Goal: Navigation & Orientation: Find specific page/section

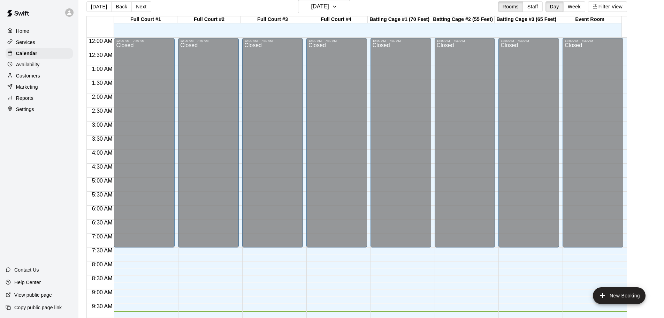
scroll to position [147, 0]
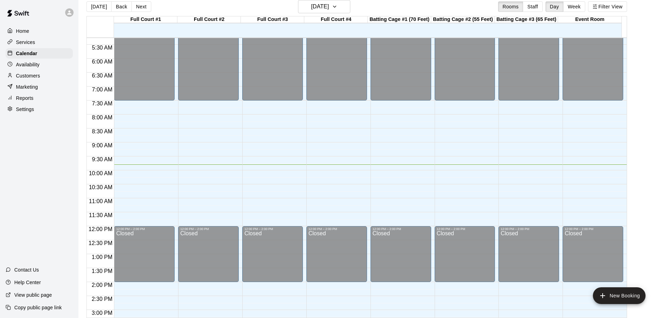
click at [484, 159] on div "12:00 AM – 7:30 AM Closed 12:00 PM – 2:00 PM Closed 4:30 PM – 5:30 PM Emergent …" at bounding box center [465, 225] width 61 height 669
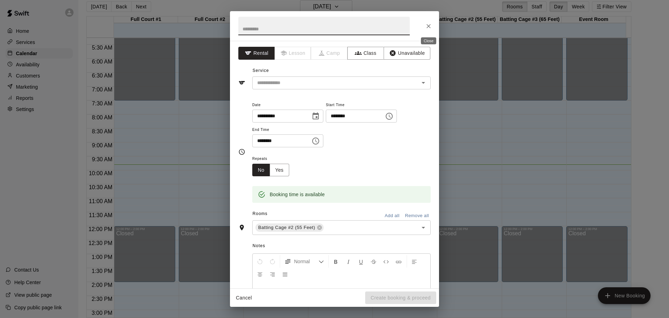
click at [426, 26] on icon "Close" at bounding box center [428, 26] width 7 height 7
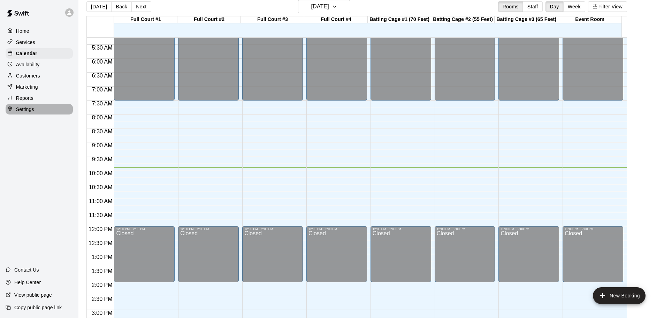
click at [29, 112] on p "Settings" at bounding box center [25, 109] width 18 height 7
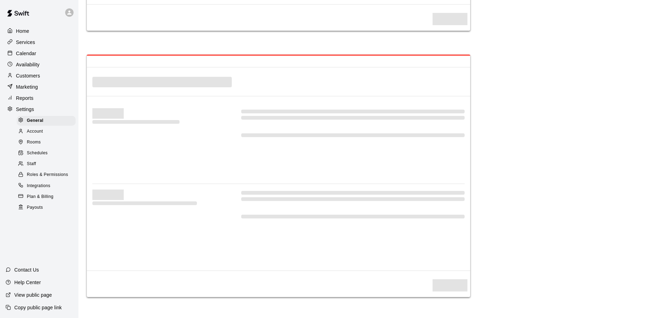
select select "**"
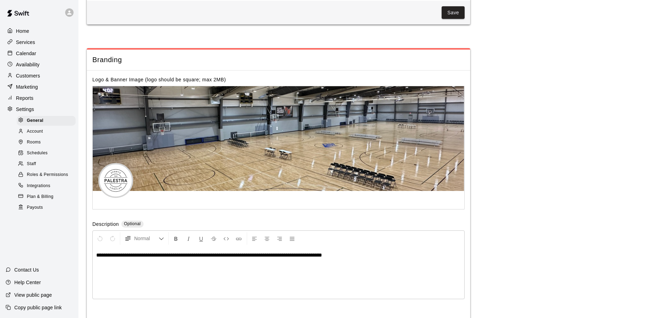
scroll to position [1598, 0]
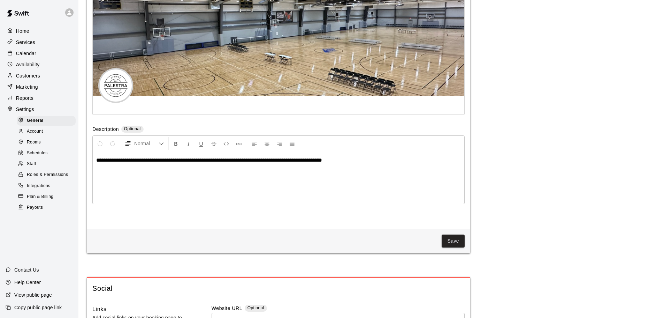
click at [18, 242] on div "Home Services Calendar Availability Customers Marketing Reports Settings Genera…" at bounding box center [39, 159] width 78 height 318
click at [38, 55] on div "Calendar" at bounding box center [39, 53] width 67 height 10
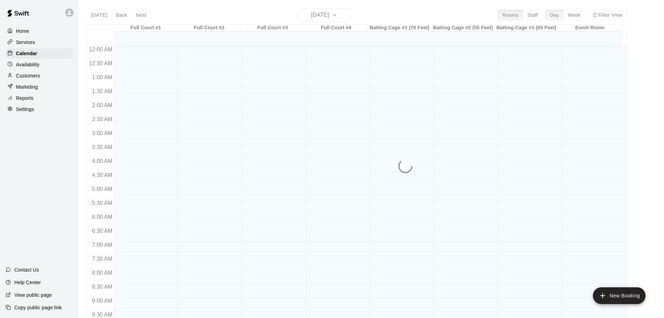
scroll to position [277, 0]
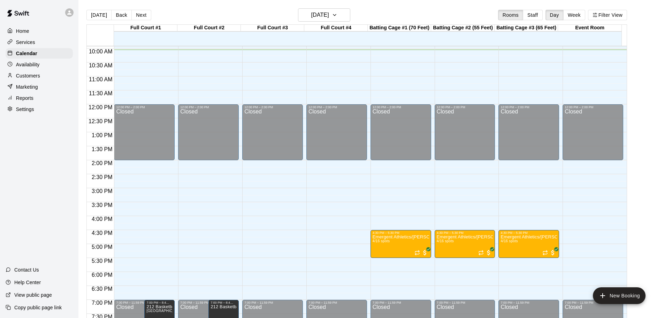
click at [33, 79] on p "Customers" at bounding box center [28, 75] width 24 height 7
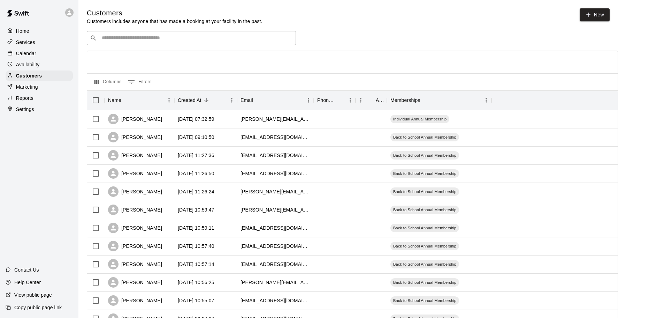
click at [169, 35] on div "​ ​" at bounding box center [191, 38] width 209 height 14
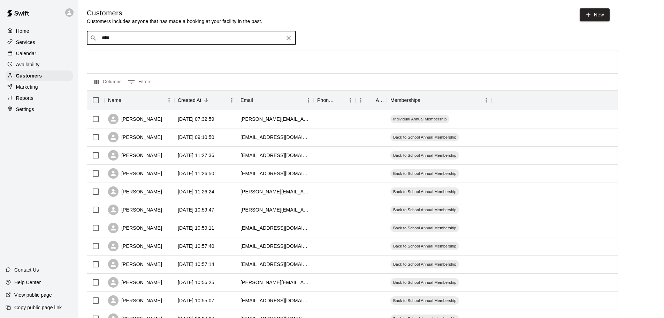
type input "*****"
click at [287, 39] on icon "Clear" at bounding box center [288, 38] width 7 height 7
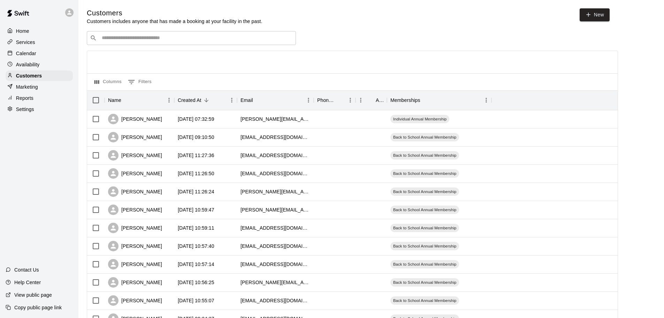
click at [26, 162] on div "Home Services Calendar Availability Customers Marketing Reports Settings Contac…" at bounding box center [39, 159] width 78 height 318
click at [33, 51] on p "Calendar" at bounding box center [26, 53] width 20 height 7
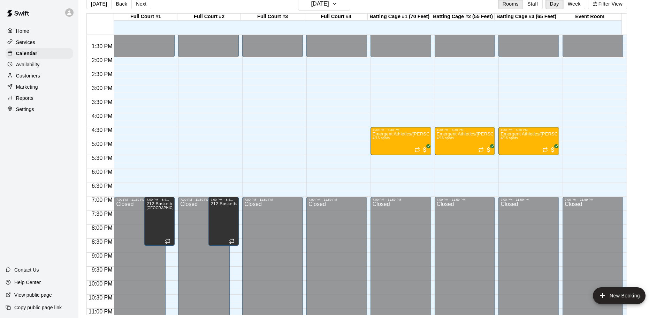
scroll to position [356, 0]
